Goal: Task Accomplishment & Management: Manage account settings

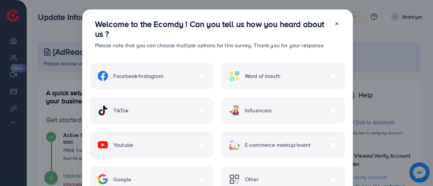
click at [129, 111] on label "TikTok" at bounding box center [113, 111] width 31 height 10
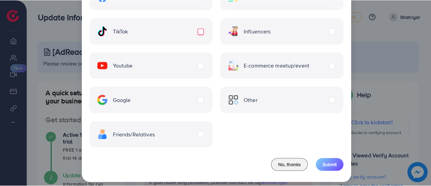
scroll to position [85, 0]
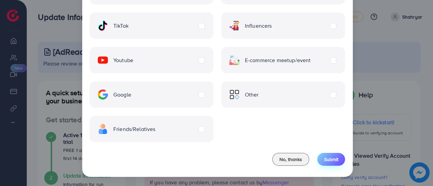
click at [333, 160] on span "Submit" at bounding box center [331, 159] width 14 height 7
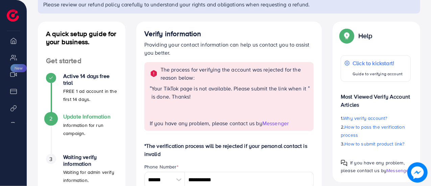
scroll to position [49, 0]
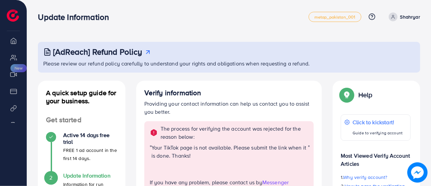
click at [394, 16] on icon at bounding box center [393, 17] width 5 height 5
click at [382, 42] on span "Log out" at bounding box center [380, 40] width 18 height 8
